Goal: Check status

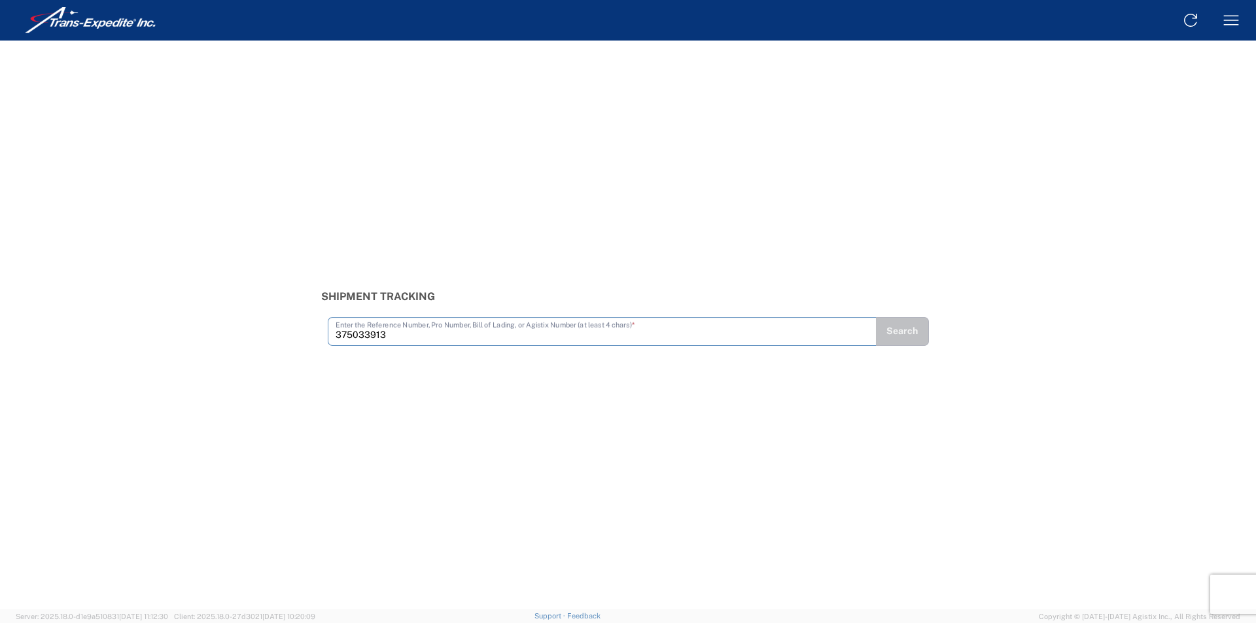
type input "375033913"
type input "375033974"
